Goal: Task Accomplishment & Management: Complete application form

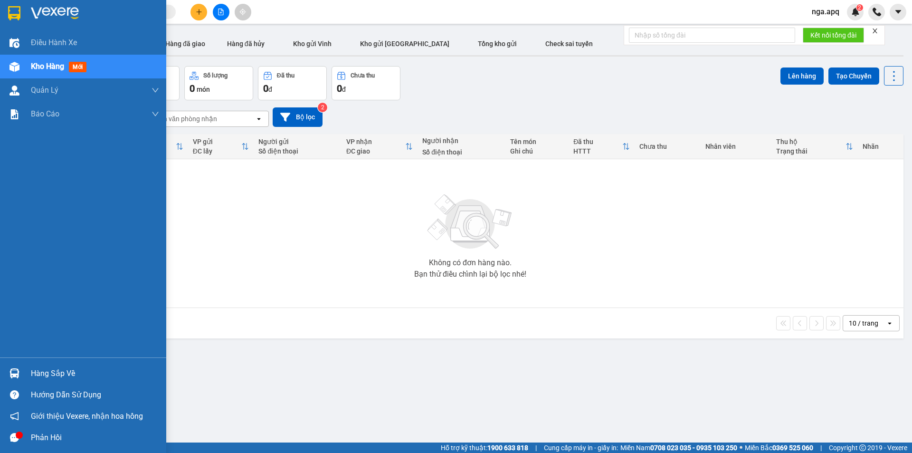
click at [17, 373] on img at bounding box center [15, 373] width 10 height 10
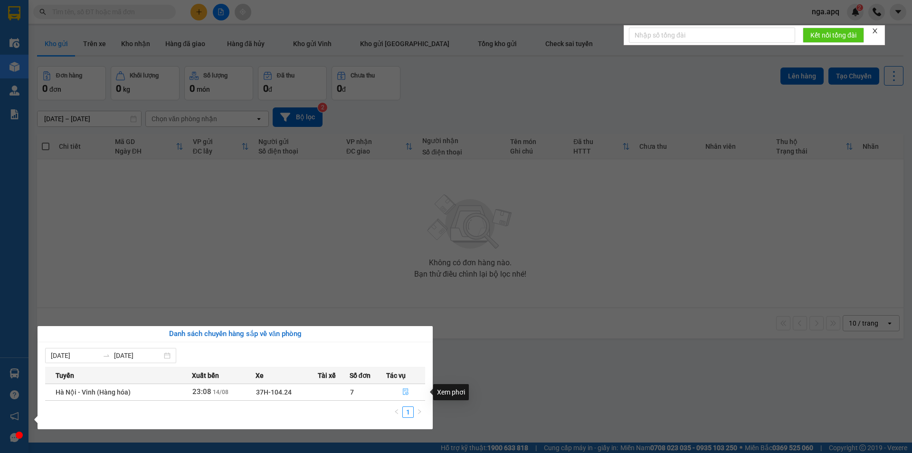
click at [406, 393] on icon "file-done" at bounding box center [406, 392] width 6 height 7
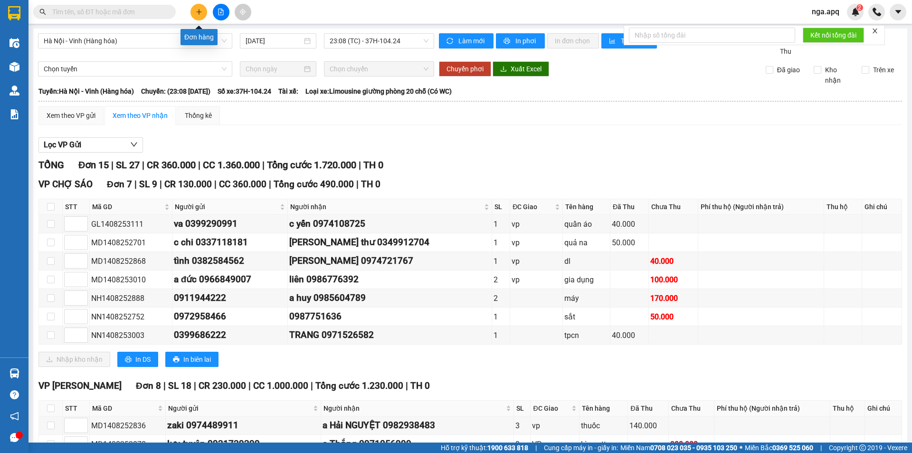
click at [200, 10] on icon "plus" at bounding box center [199, 12] width 7 height 7
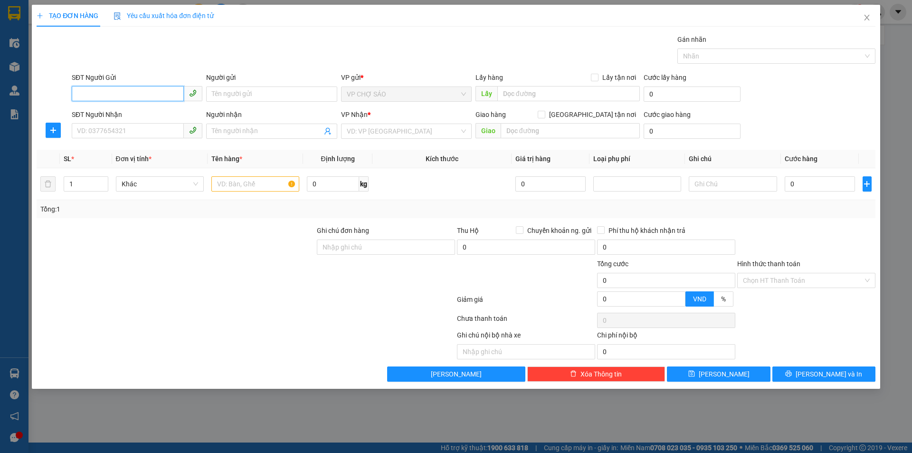
click at [82, 92] on input "SĐT Người Gửi" at bounding box center [128, 93] width 112 height 15
type input "0985604789"
click at [222, 94] on input "Người gửi" at bounding box center [271, 93] width 131 height 15
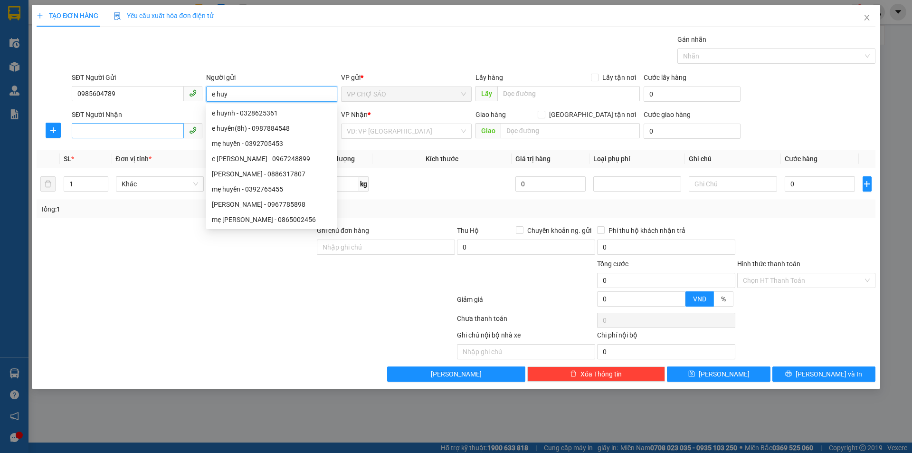
type input "e huy"
click at [80, 134] on input "SĐT Người Nhận" at bounding box center [128, 130] width 112 height 15
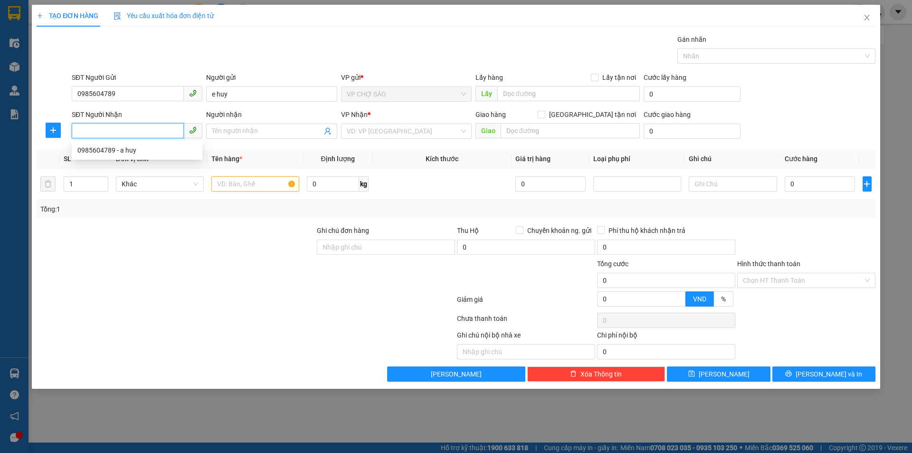
click at [80, 133] on input "SĐT Người Nhận" at bounding box center [128, 130] width 112 height 15
type input "0"
click at [12, 374] on div "TẠO ĐƠN HÀNG Yêu cầu xuất hóa đơn điện tử Transit Pickup Surcharge Ids Transit …" at bounding box center [456, 226] width 912 height 453
click at [868, 14] on icon "close" at bounding box center [867, 18] width 8 height 8
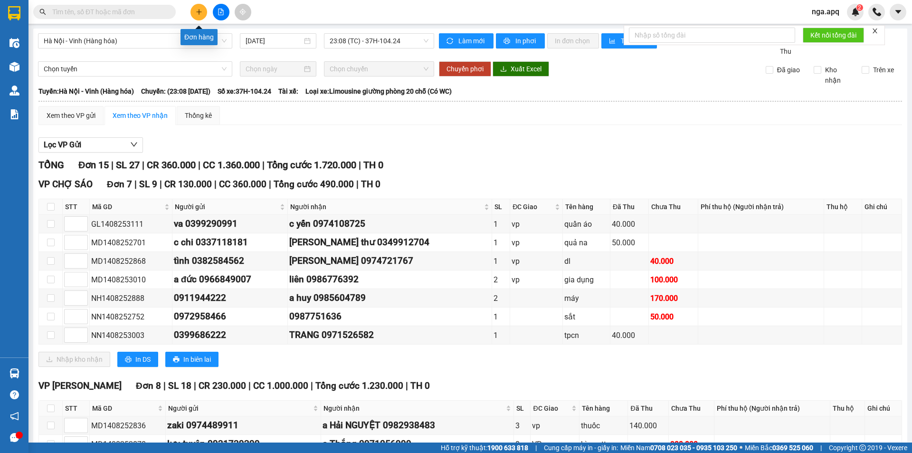
click at [204, 7] on button at bounding box center [199, 12] width 17 height 17
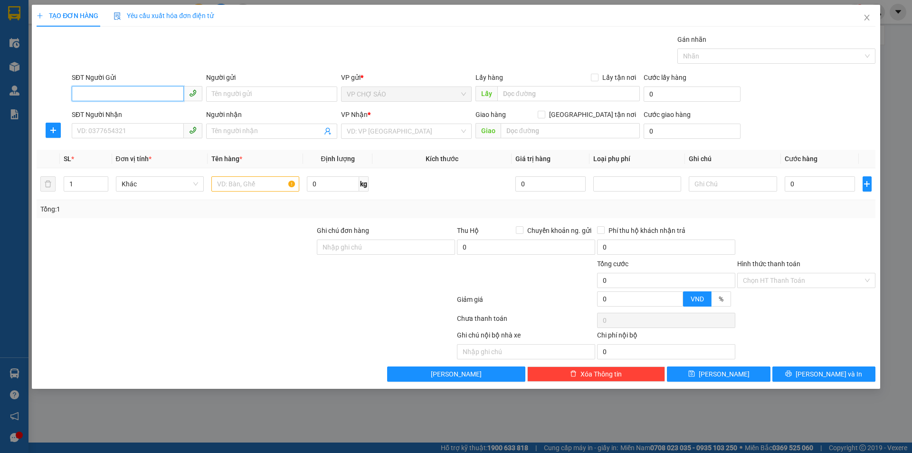
click at [77, 93] on input "SĐT Người Gửi" at bounding box center [128, 93] width 112 height 15
type input "0985604789"
click at [218, 90] on input "Người gửi" at bounding box center [271, 93] width 131 height 15
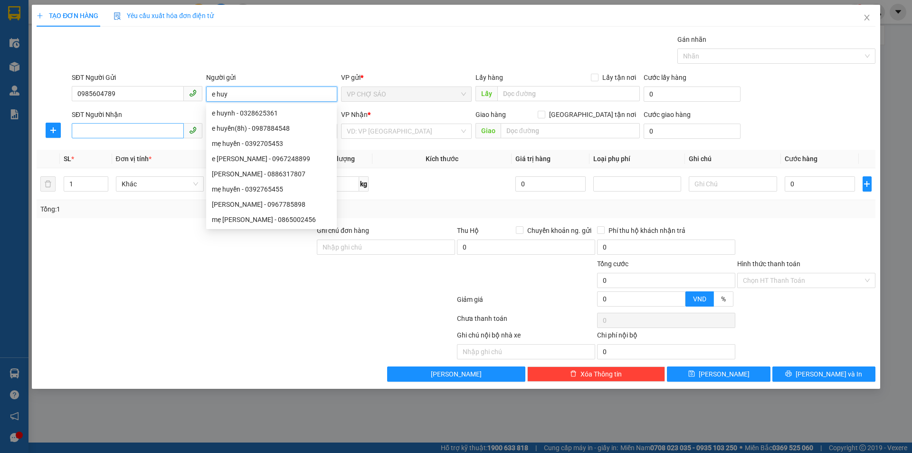
type input "e huy"
click at [77, 130] on input "SĐT Người Nhận" at bounding box center [128, 130] width 112 height 15
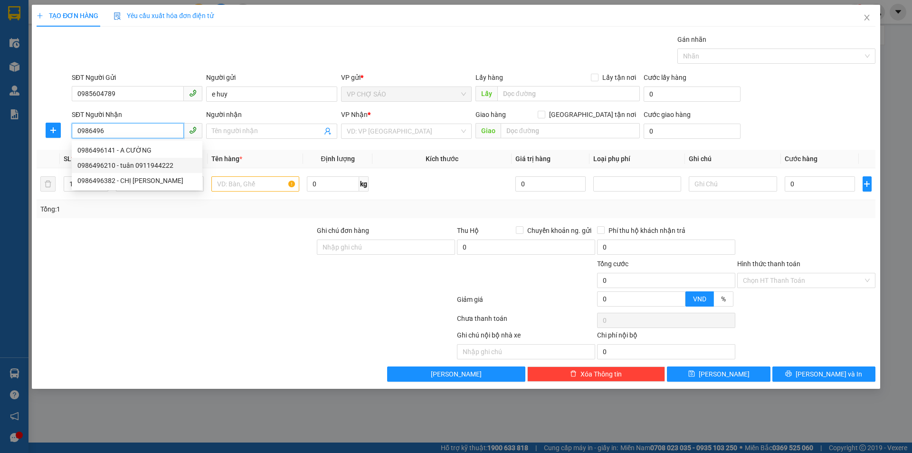
click at [88, 168] on div "0986496210 - tuân 0911944222" at bounding box center [136, 165] width 119 height 10
type input "0986496210"
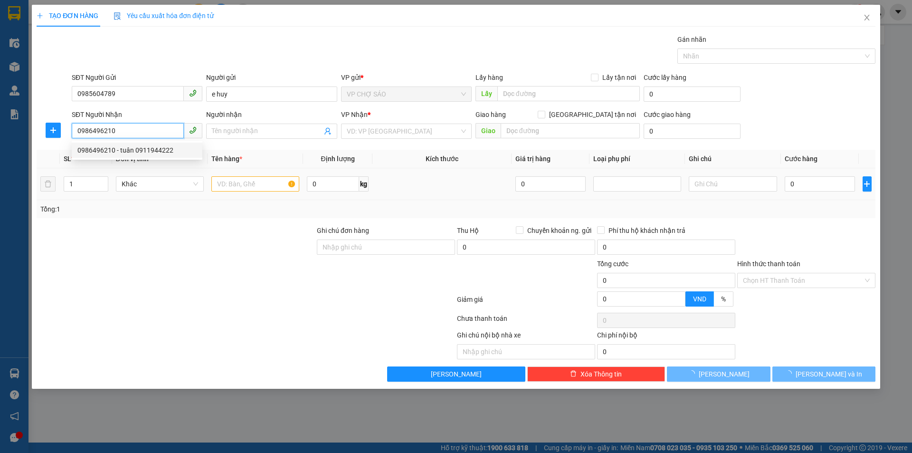
type input "tuân 0911944222"
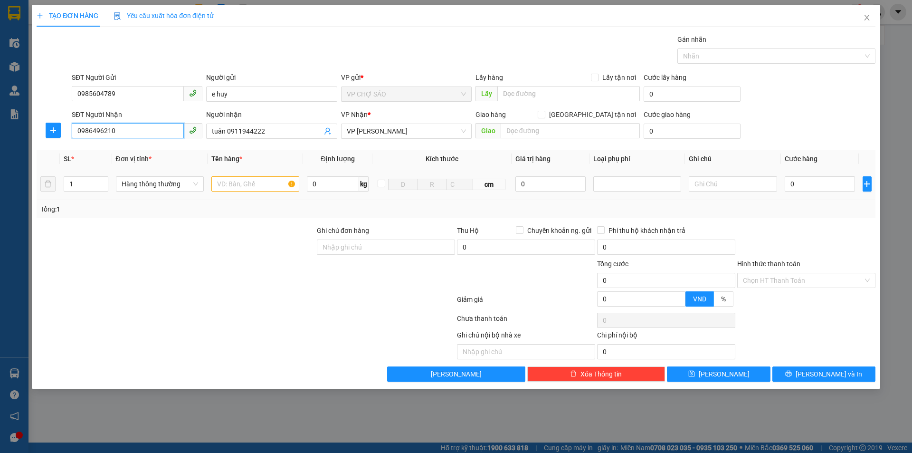
type input "0986496210"
click at [222, 185] on input "text" at bounding box center [255, 183] width 88 height 15
type input "máy khoan"
click at [797, 183] on input "0" at bounding box center [820, 183] width 71 height 15
type input "7"
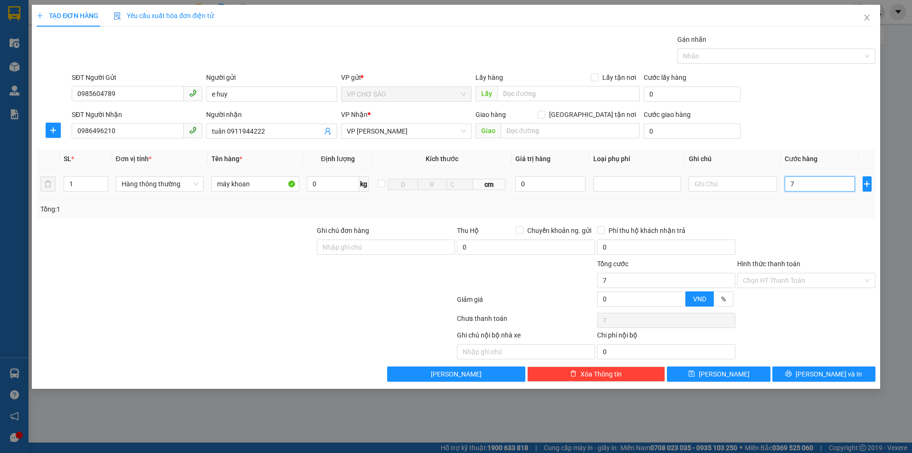
type input "7"
type input "70"
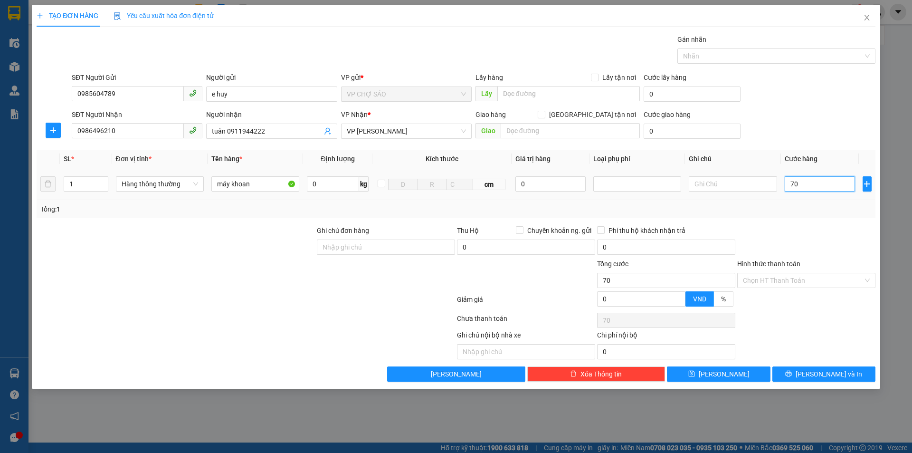
type input "700"
type input "7.000"
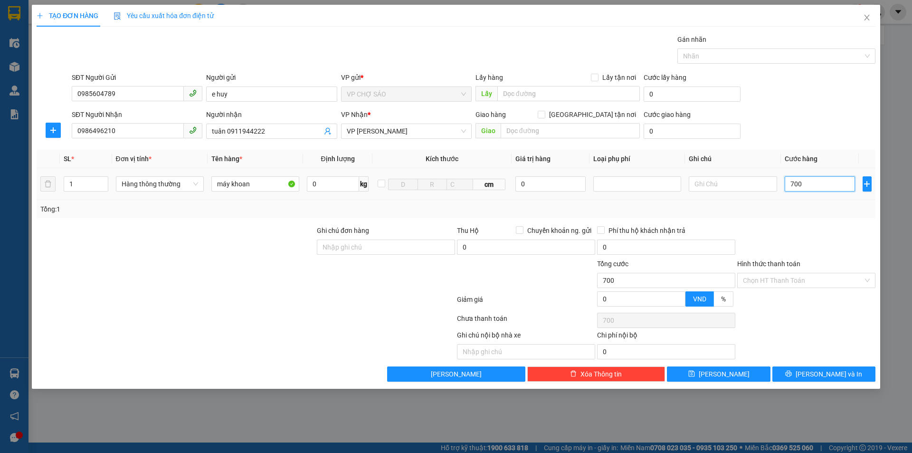
type input "7.000"
type input "70.000"
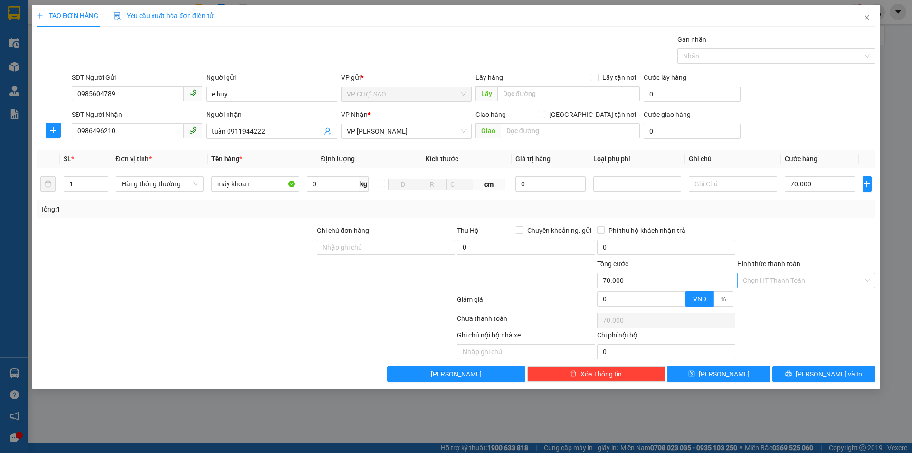
click at [797, 279] on input "Hình thức thanh toán" at bounding box center [803, 280] width 120 height 14
click at [782, 304] on div "Tại văn phòng" at bounding box center [806, 299] width 127 height 10
type input "0"
click at [814, 372] on button "[PERSON_NAME] và In" at bounding box center [824, 373] width 103 height 15
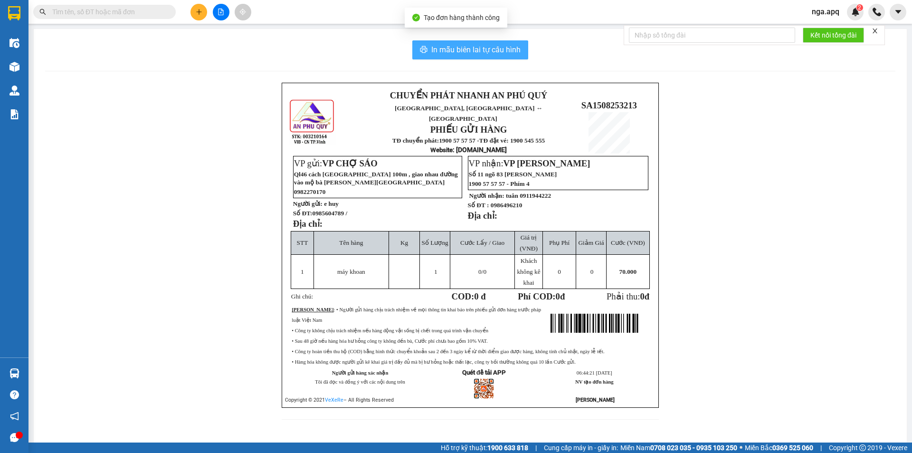
click at [441, 49] on span "In mẫu biên lai tự cấu hình" at bounding box center [475, 50] width 89 height 12
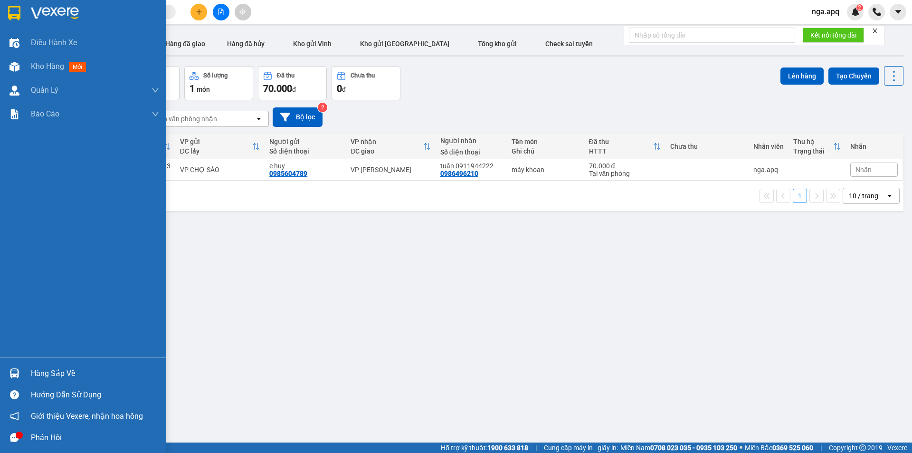
click at [16, 370] on img at bounding box center [15, 373] width 10 height 10
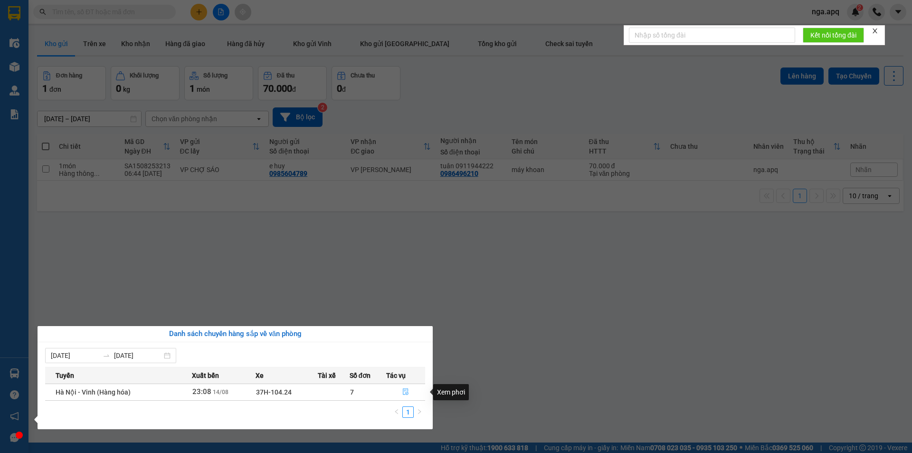
click at [403, 393] on icon "file-done" at bounding box center [406, 392] width 6 height 7
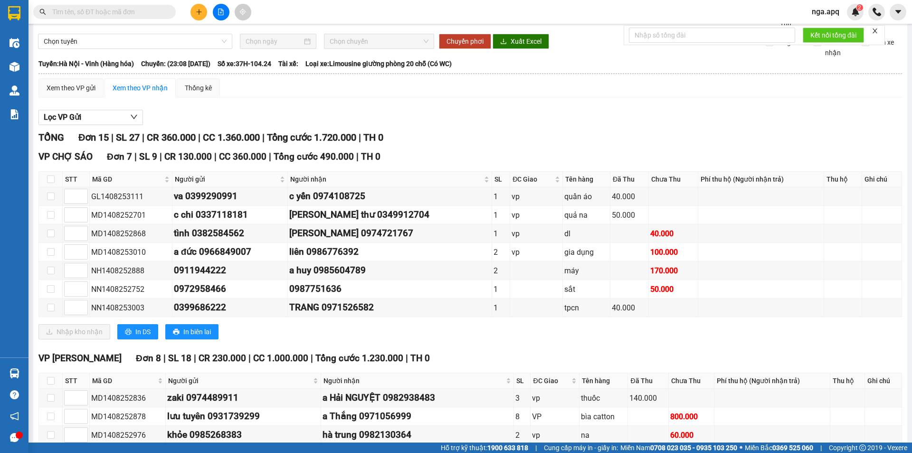
scroll to position [95, 0]
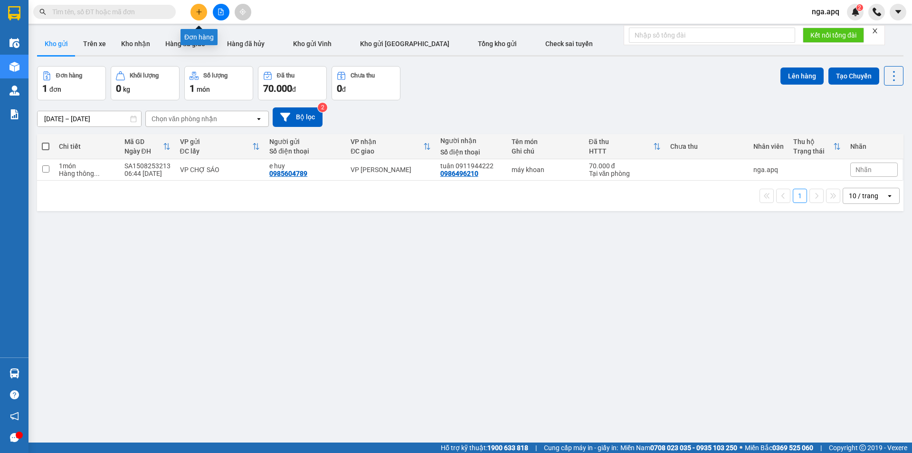
click at [197, 10] on icon "plus" at bounding box center [199, 12] width 7 height 7
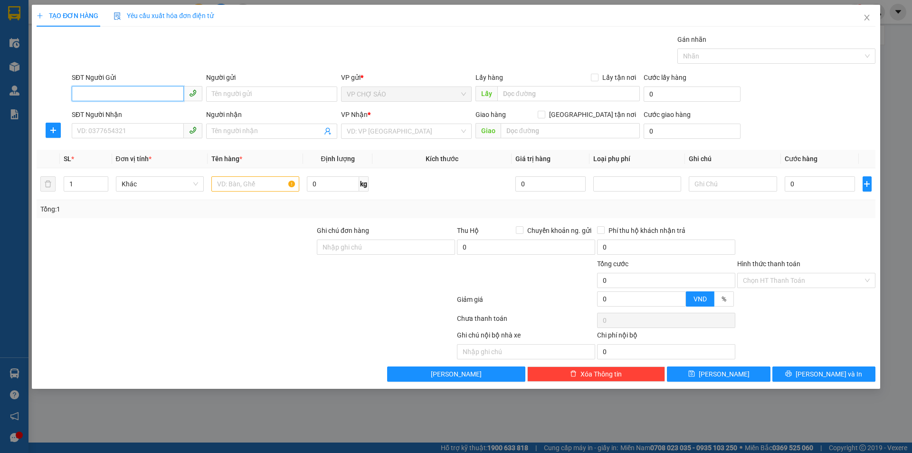
click at [82, 97] on input "SĐT Người Gửi" at bounding box center [128, 93] width 112 height 15
drag, startPoint x: 99, startPoint y: 112, endPoint x: 99, endPoint y: 118, distance: 6.2
click at [99, 113] on div "0986792213 - dì hà" at bounding box center [136, 113] width 119 height 10
type input "0986792213"
type input "dì hà"
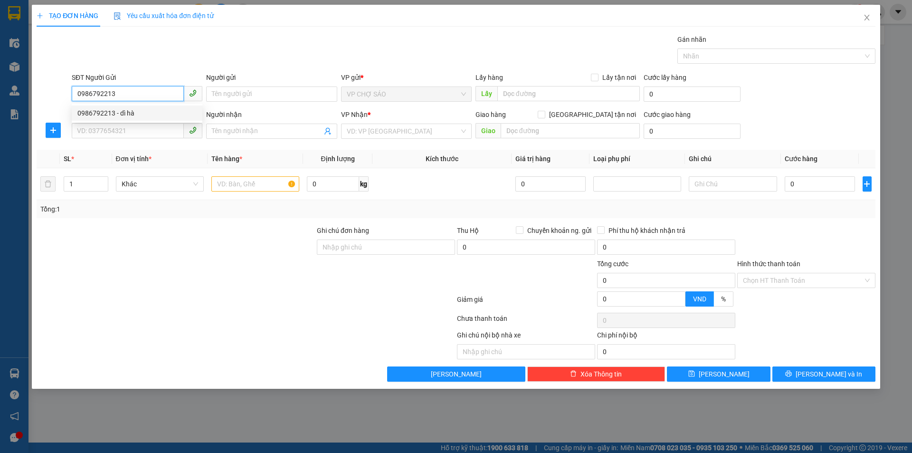
checkbox input "true"
type input "NĐ"
type input "0986792213"
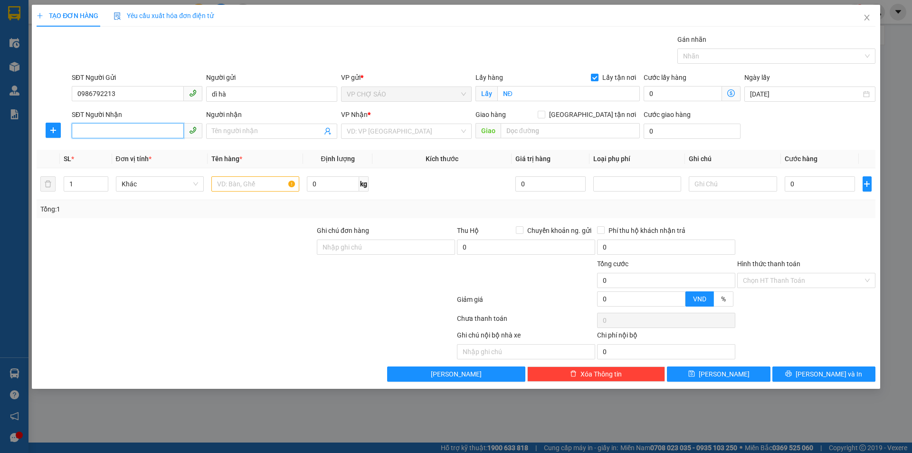
click at [99, 133] on input "SĐT Người Nhận" at bounding box center [128, 130] width 112 height 15
click at [93, 169] on div "0393356911 - chị hoa" at bounding box center [136, 165] width 119 height 10
type input "0393356911"
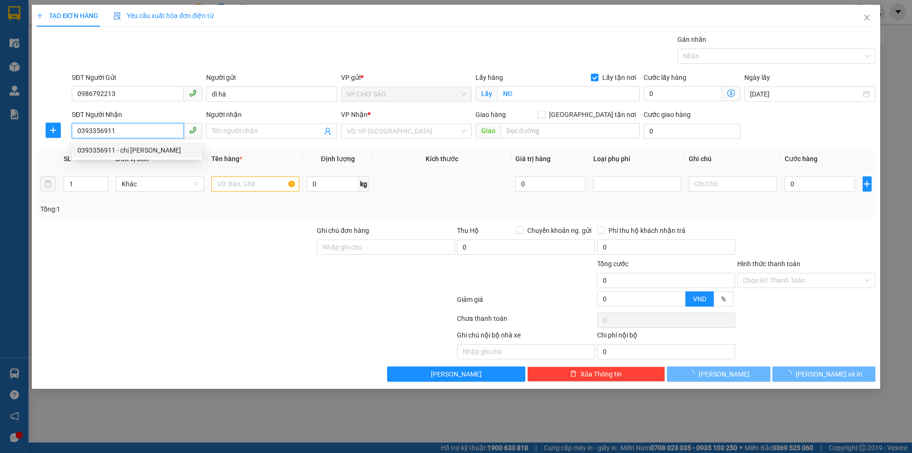
type input "chị hoa"
checkbox input "true"
type input "NH"
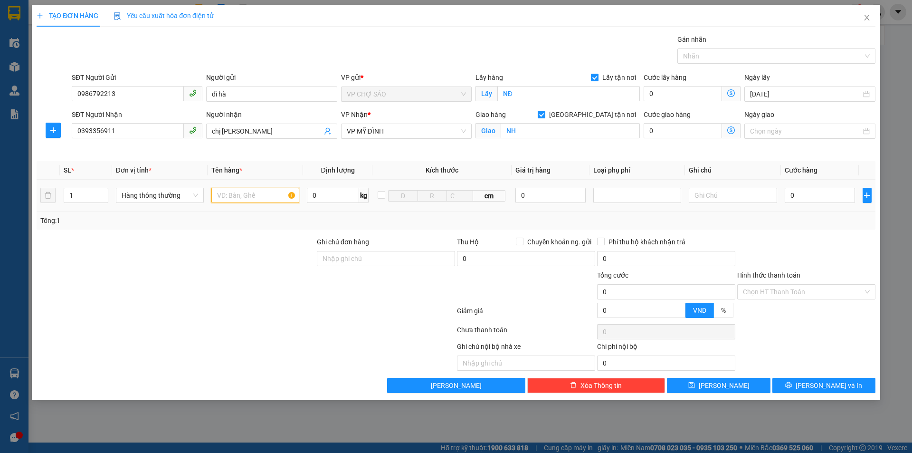
click at [221, 195] on input "text" at bounding box center [255, 195] width 88 height 15
type input "thưc phâm"
click at [796, 195] on input "0" at bounding box center [820, 195] width 71 height 15
type input "5"
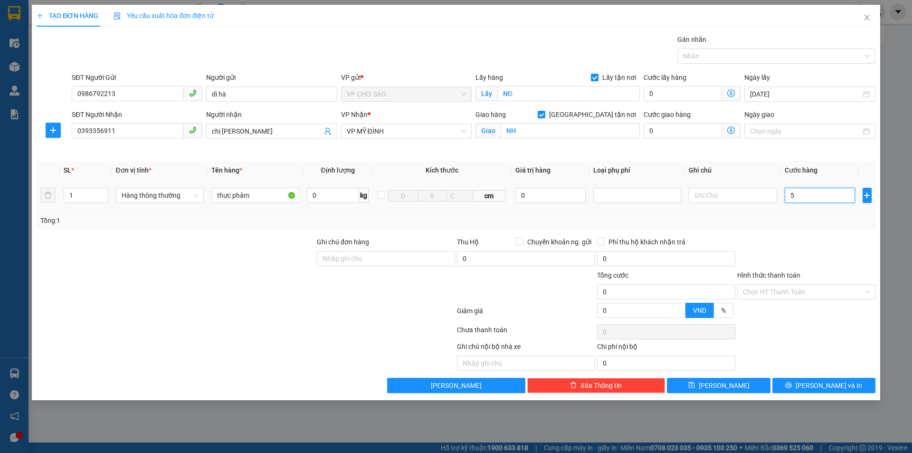
type input "5"
type input "50"
type input "500"
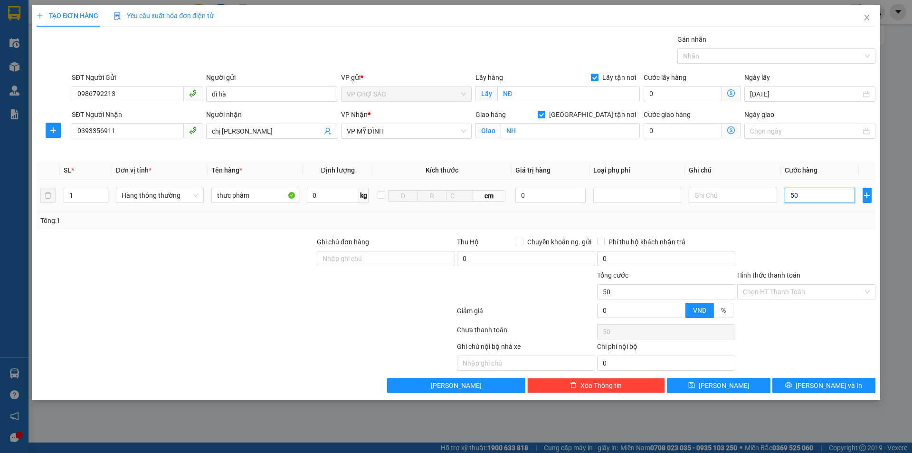
type input "500"
type input "5.000"
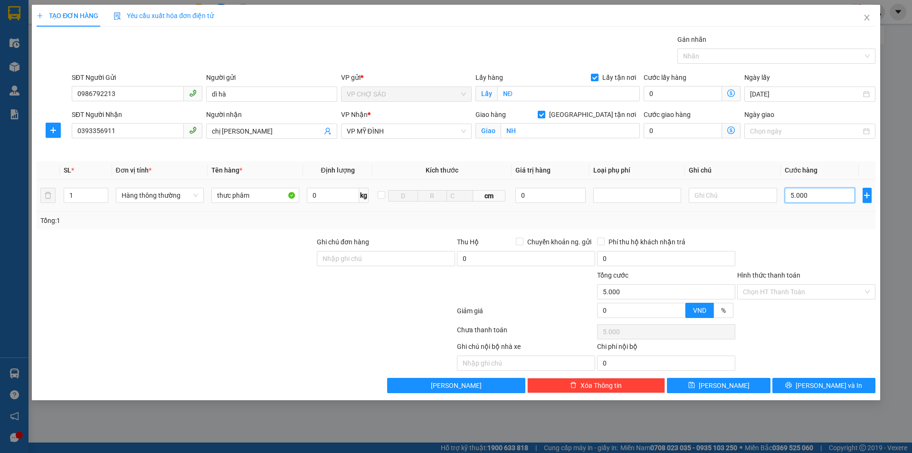
type input "50.000"
click at [818, 387] on span "[PERSON_NAME] và In" at bounding box center [829, 385] width 67 height 10
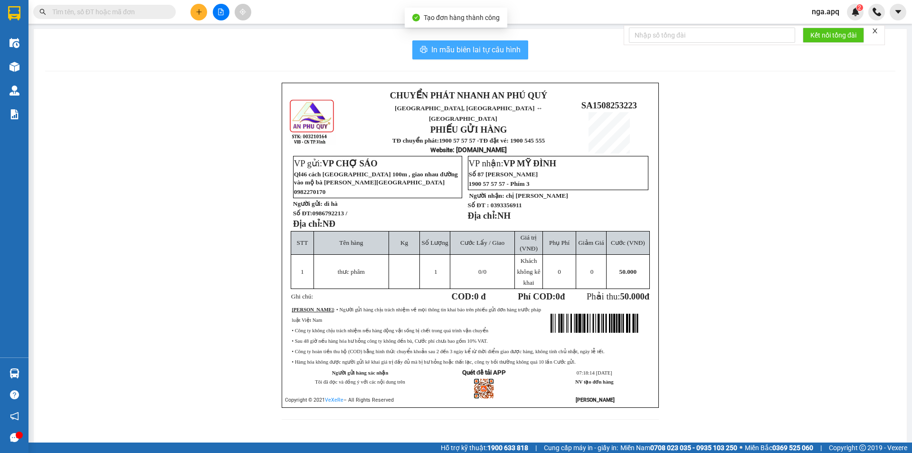
click at [462, 54] on span "In mẫu biên lai tự cấu hình" at bounding box center [475, 50] width 89 height 12
